Goal: Transaction & Acquisition: Purchase product/service

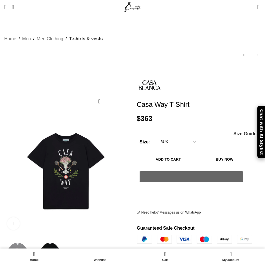
click at [156, 136] on select "Choose an option 4UK 6UK 8 [GEOGRAPHIC_DATA] 10 [GEOGRAPHIC_DATA] 12 [GEOGRAPHI…" at bounding box center [178, 142] width 44 height 12
select select "6uk"
click at [197, 154] on button "Add to cart" at bounding box center [167, 160] width 57 height 12
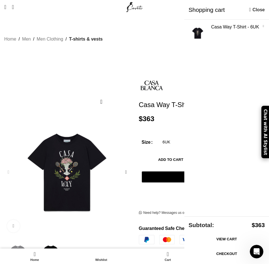
scroll to position [0, 243]
click at [224, 253] on link "Checkout" at bounding box center [226, 254] width 76 height 12
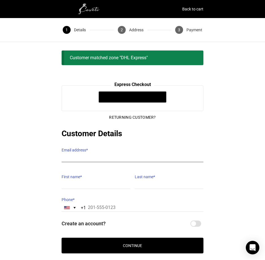
click at [80, 154] on input "Email address *" at bounding box center [133, 158] width 142 height 8
type input "conalkycastillo@yahoo.com"
type input "conalky"
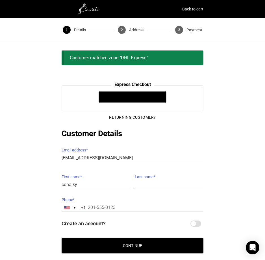
type input "castillo"
type input "18019687988"
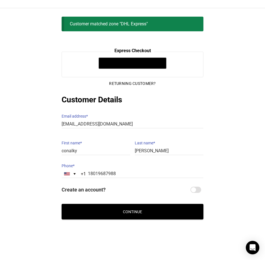
click at [133, 207] on button "Continue" at bounding box center [133, 212] width 142 height 16
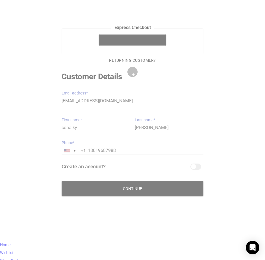
scroll to position [11, 0]
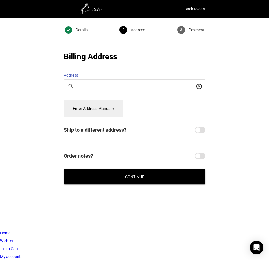
click at [98, 83] on input "Buscar un sitio" at bounding box center [136, 86] width 117 height 6
type input "8120 nw 66th street"
click at [114, 110] on button "Enter Address Manually" at bounding box center [94, 108] width 60 height 17
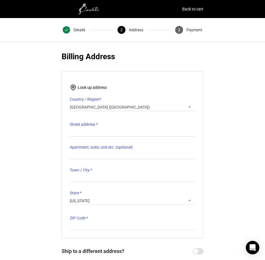
click at [96, 122] on span "*" at bounding box center [97, 124] width 2 height 5
click at [96, 128] on input "Street address *" at bounding box center [132, 132] width 125 height 8
click at [94, 128] on input "Street address *" at bounding box center [132, 132] width 125 height 8
type input "8120 NW 66TH ST"
type input "73563"
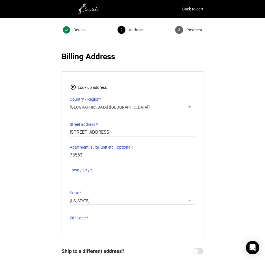
type input "Miami"
type input "33195"
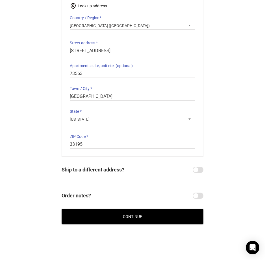
scroll to position [87, 0]
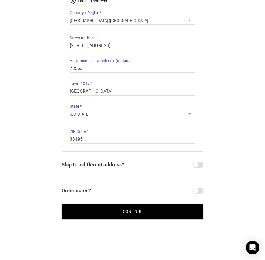
click at [193, 188] on input "Order notes?" at bounding box center [197, 191] width 11 height 6
checkbox input "true"
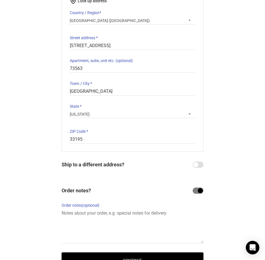
click at [198, 166] on div "Billing Address Start typing your address to search. Info Start with your house…" at bounding box center [133, 103] width 142 height 279
click at [194, 157] on div "Billing Address Start typing your address to search. Info Start with your house…" at bounding box center [133, 103] width 142 height 279
click at [194, 162] on input "Ship to a different address?" at bounding box center [197, 165] width 11 height 6
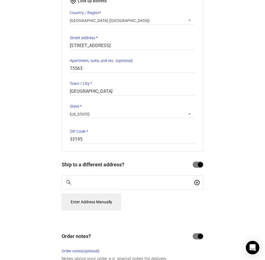
click at [198, 162] on input "Ship to a different address?" at bounding box center [197, 165] width 11 height 6
checkbox input "false"
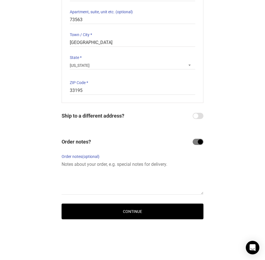
click at [200, 139] on input "Order notes?" at bounding box center [197, 142] width 11 height 6
checkbox input "false"
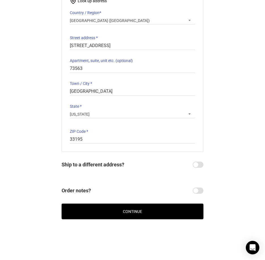
click at [150, 208] on button "Continue" at bounding box center [133, 212] width 142 height 16
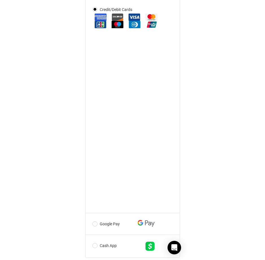
scroll to position [282, 0]
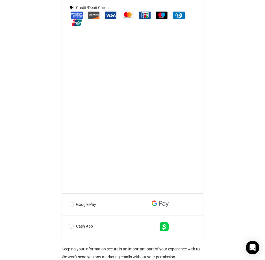
click at [125, 192] on li "Credit/Debit Cards Save Card" at bounding box center [132, 95] width 141 height 197
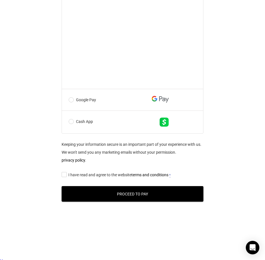
drag, startPoint x: 121, startPoint y: 200, endPoint x: 116, endPoint y: 199, distance: 5.5
click at [121, 200] on button "Proceed to Pay" at bounding box center [133, 194] width 142 height 16
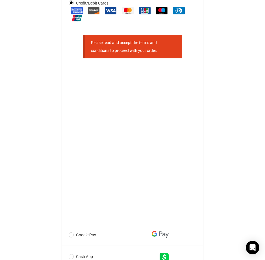
scroll to position [284, 0]
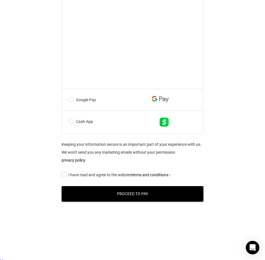
click at [138, 201] on button "Proceed to Pay" at bounding box center [133, 194] width 142 height 16
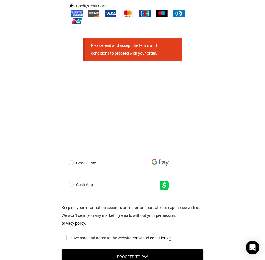
click at [65, 238] on input "I have read and agree to the website terms and conditions *" at bounding box center [64, 238] width 4 height 0
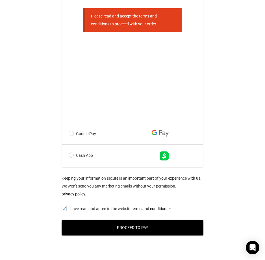
scroll to position [340, 0]
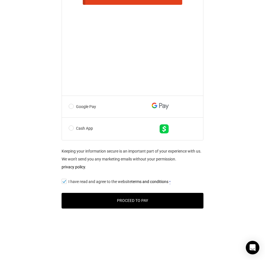
click at [147, 207] on button "Proceed to Pay" at bounding box center [133, 201] width 142 height 16
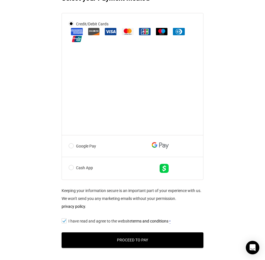
scroll to position [336, 0]
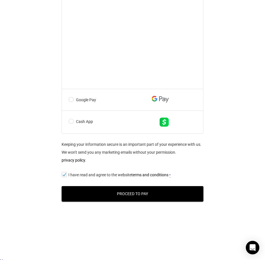
click at [136, 199] on button "Proceed to Pay" at bounding box center [133, 194] width 142 height 16
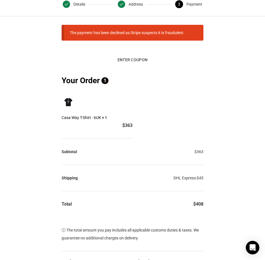
scroll to position [22, 0]
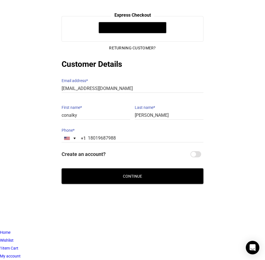
scroll to position [11, 0]
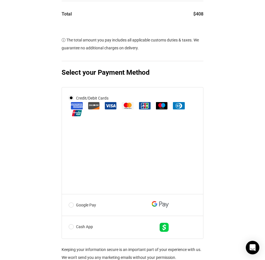
scroll to position [276, 0]
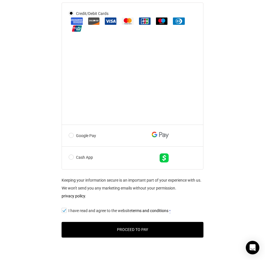
click at [130, 236] on button "Proceed to Pay" at bounding box center [133, 230] width 142 height 16
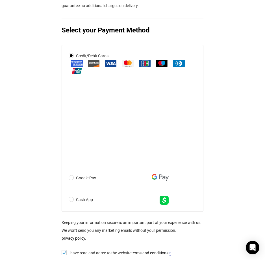
scroll to position [333, 0]
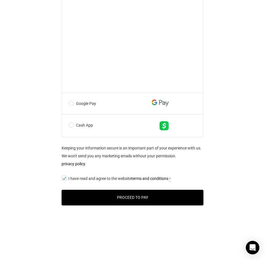
click at [122, 200] on button "Proceed to Pay" at bounding box center [133, 198] width 142 height 16
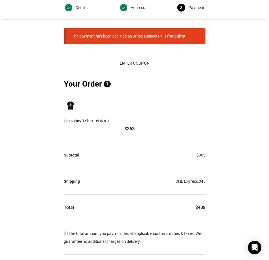
scroll to position [0, 0]
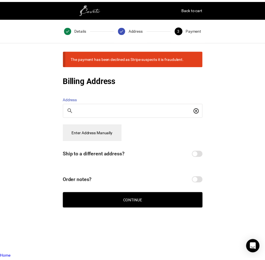
scroll to position [11, 0]
